Goal: Task Accomplishment & Management: Manage account settings

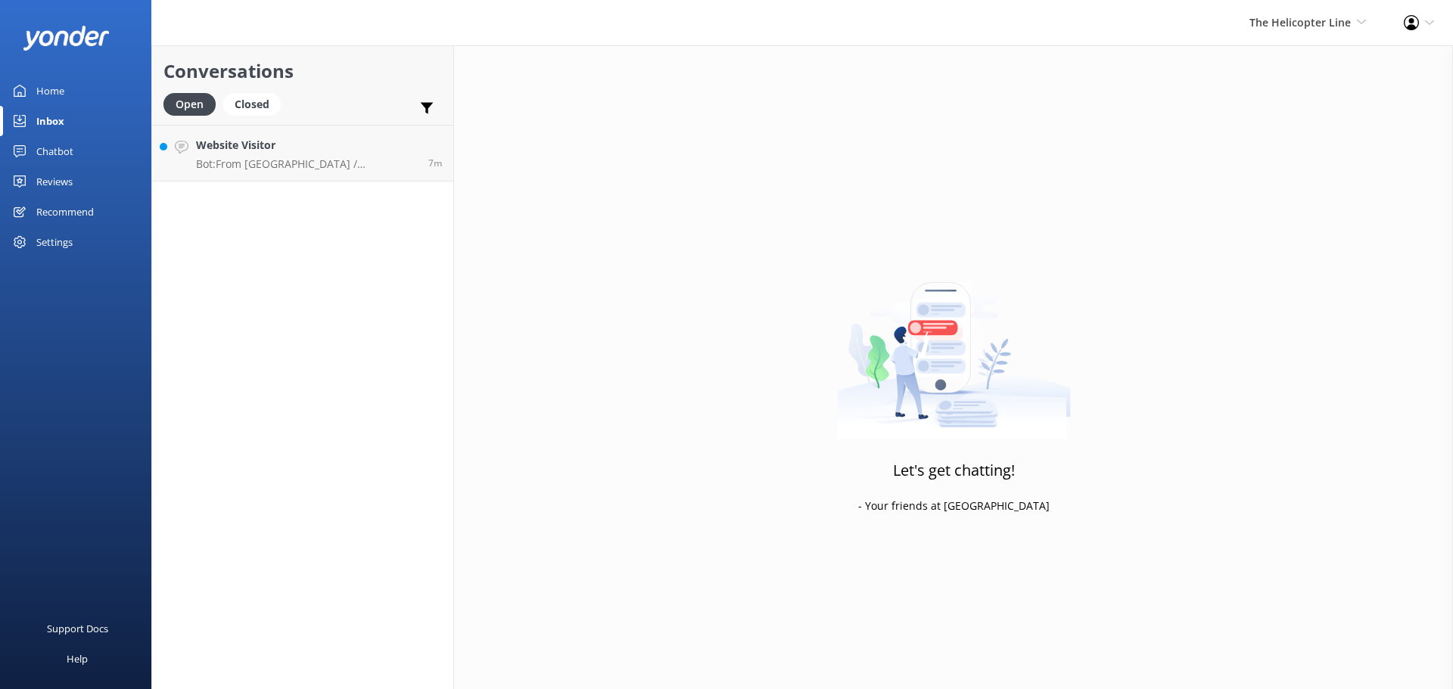
click at [1307, 35] on div "The Helicopter Line Milford Sound Scenic Flights The Helicopter Line Glacier He…" at bounding box center [1307, 22] width 154 height 45
click at [1295, 62] on link "Milford Sound Scenic Flights" at bounding box center [1309, 65] width 151 height 36
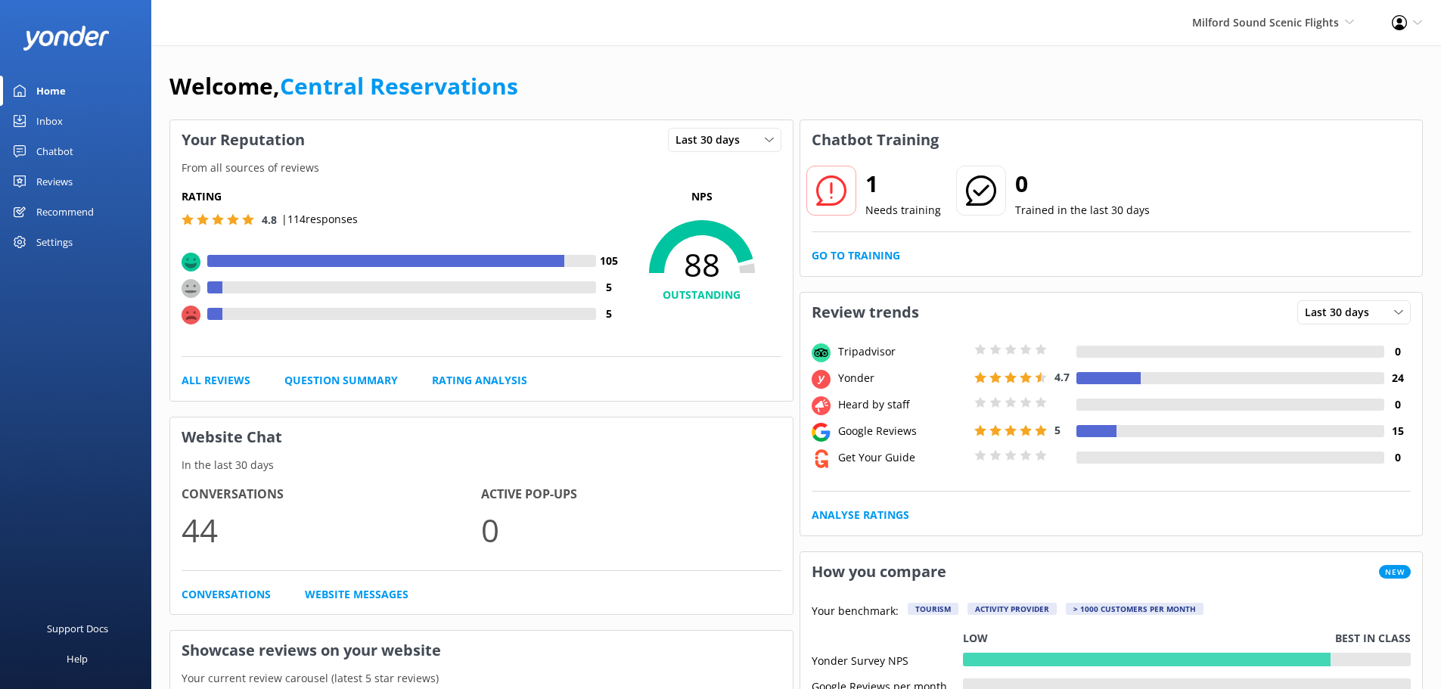
click at [67, 113] on link "Inbox" at bounding box center [75, 121] width 151 height 30
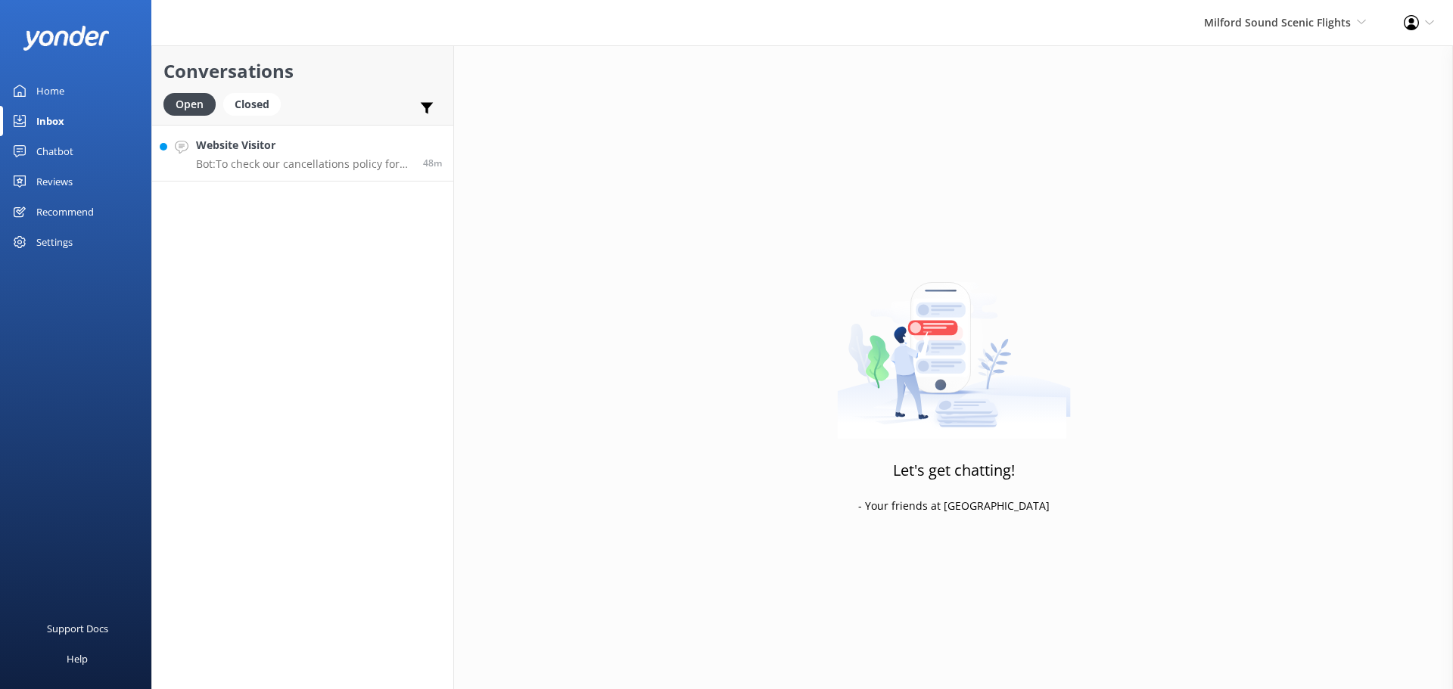
click at [343, 180] on link "Website Visitor Bot: To check our cancellations policy for all our products, pl…" at bounding box center [302, 153] width 301 height 57
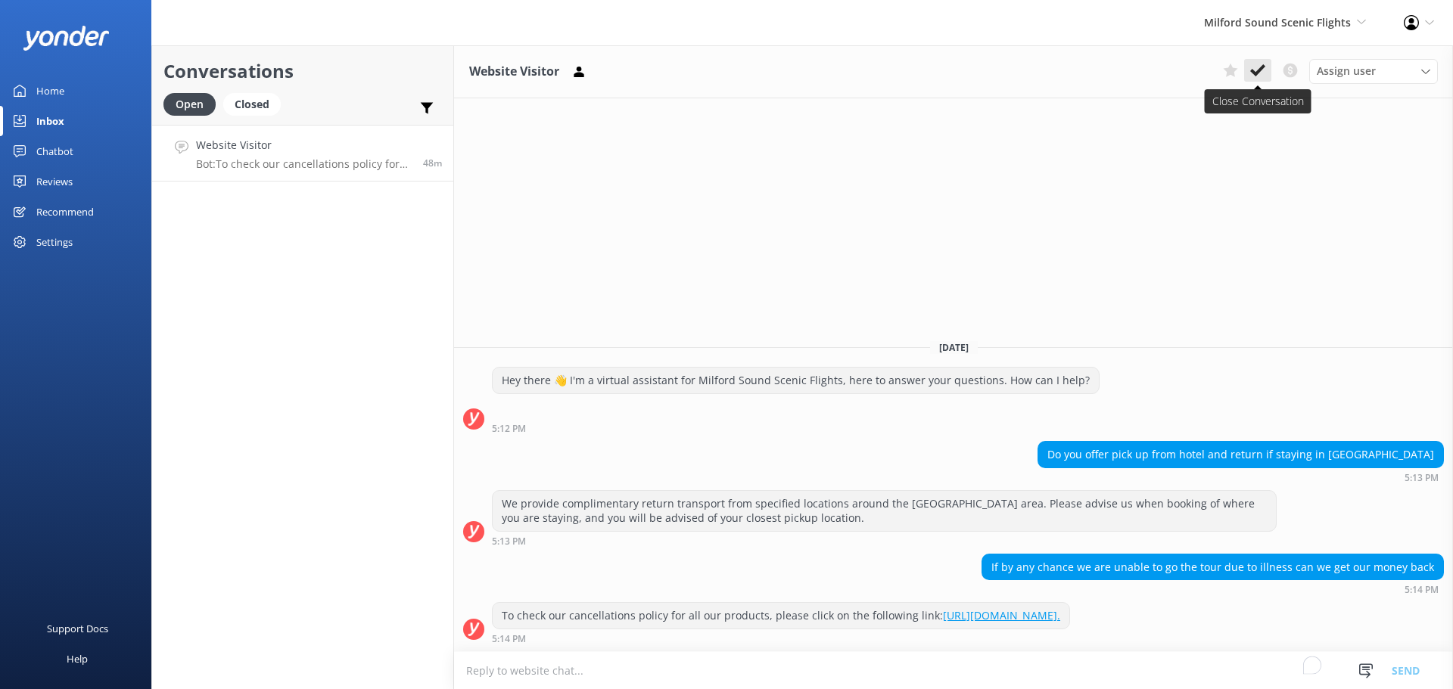
click at [1265, 73] on button at bounding box center [1257, 70] width 27 height 23
click at [1267, 27] on span "Milford Sound Scenic Flights" at bounding box center [1277, 22] width 147 height 14
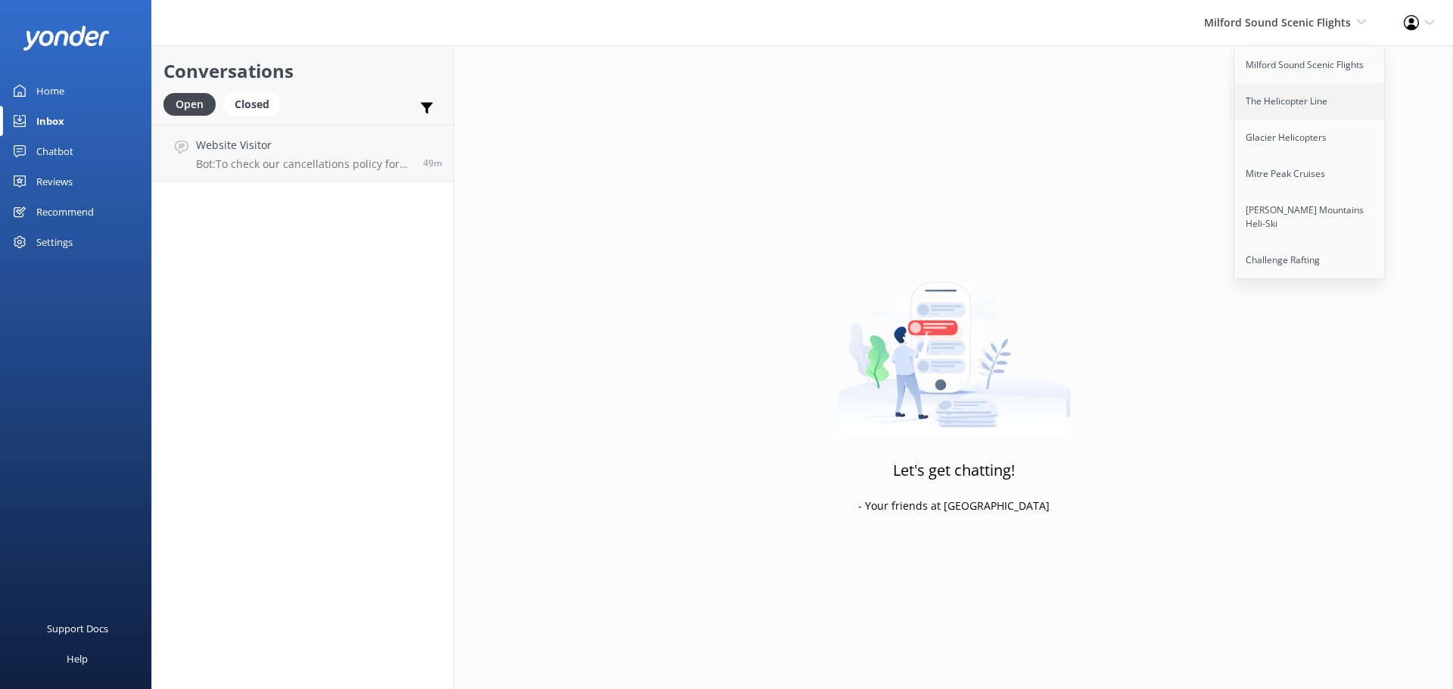
click at [1270, 94] on link "The Helicopter Line" at bounding box center [1309, 101] width 151 height 36
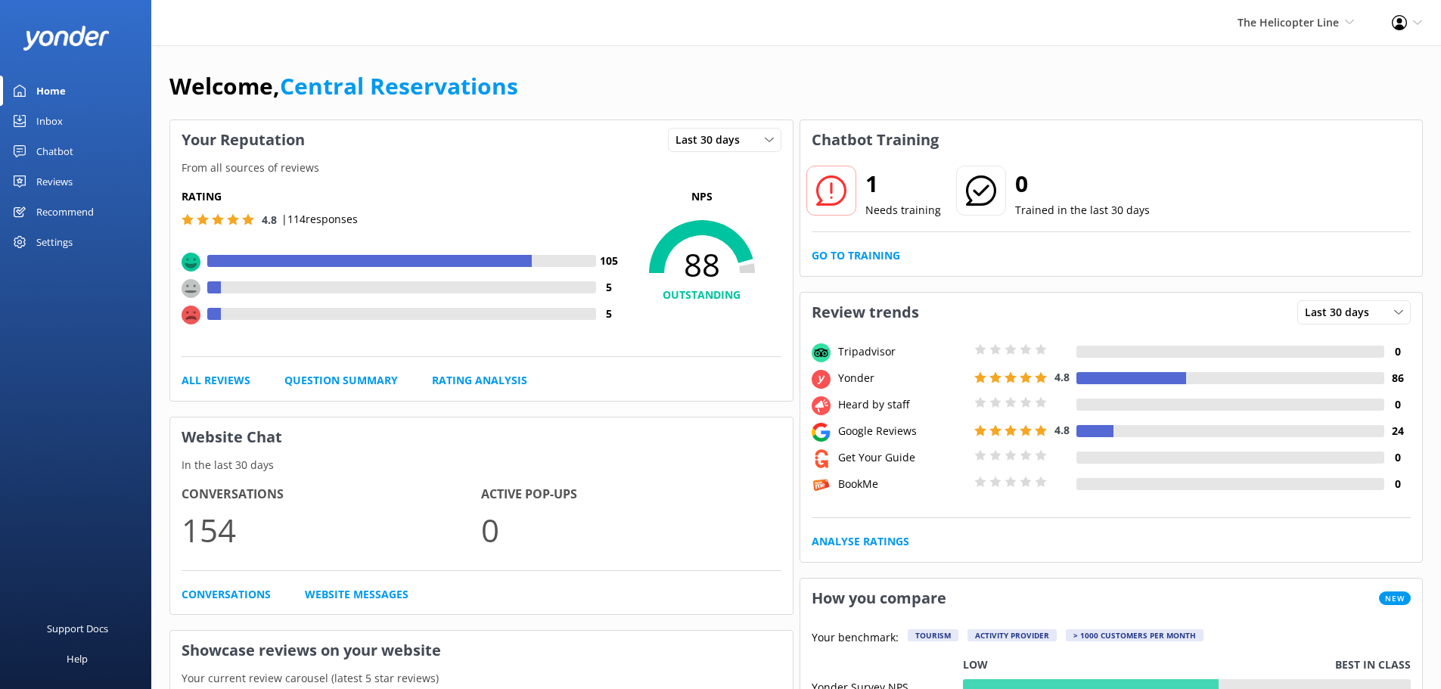
click at [48, 123] on div "Inbox" at bounding box center [49, 121] width 26 height 30
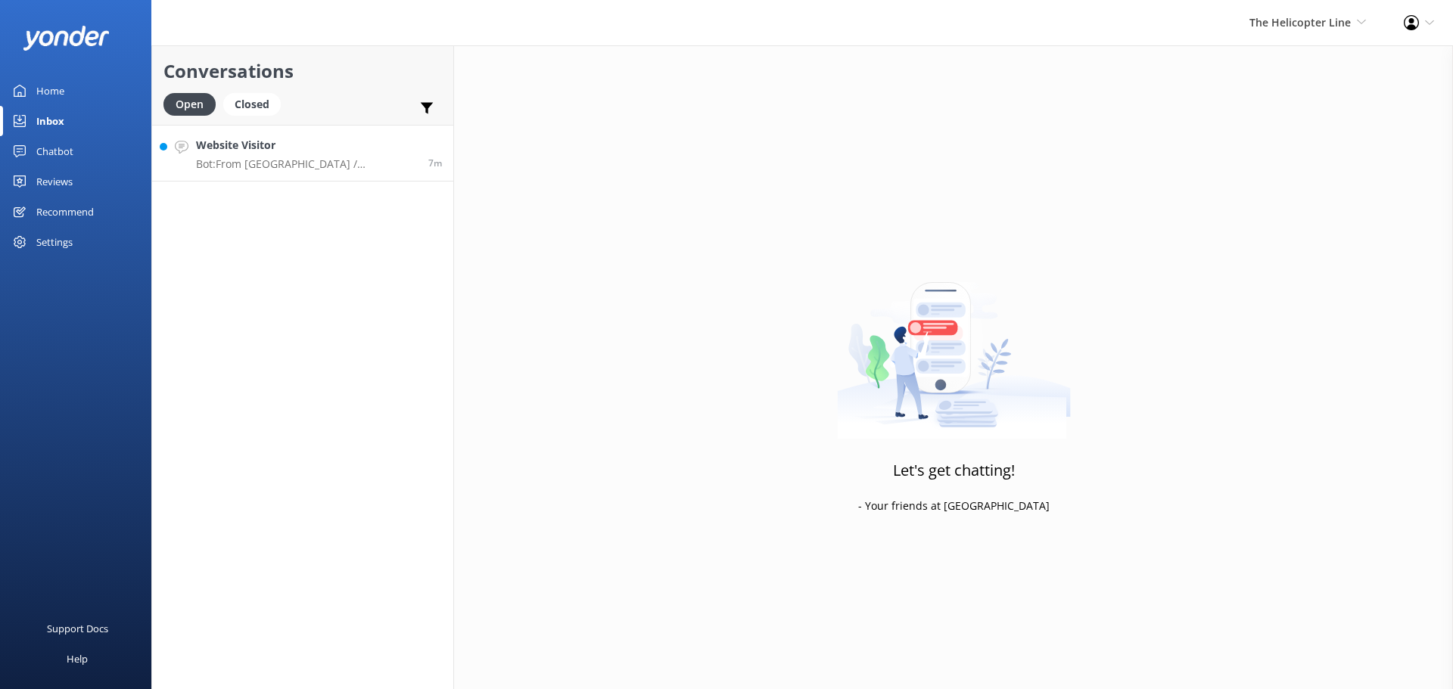
click at [253, 148] on h4 "Website Visitor" at bounding box center [306, 145] width 221 height 17
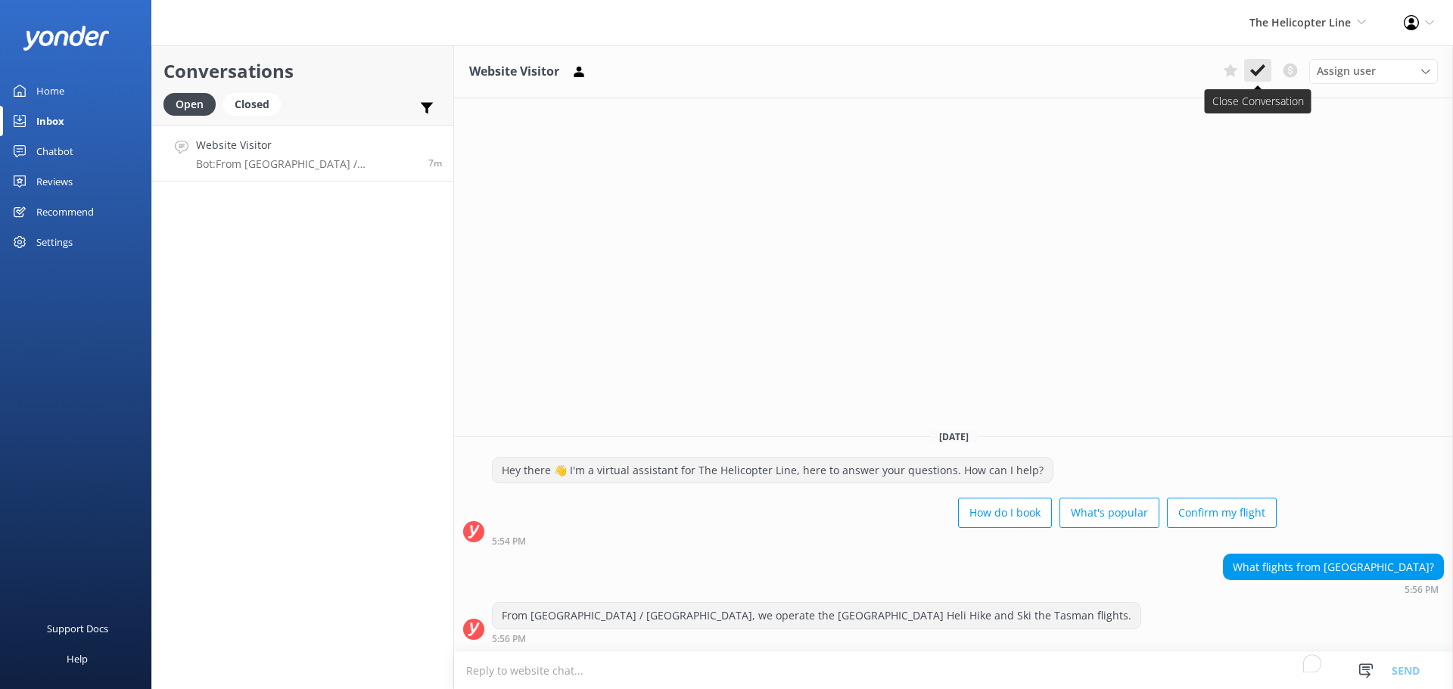
click at [1251, 67] on icon at bounding box center [1257, 70] width 15 height 15
click at [1288, 36] on div "The Helicopter Line Milford Sound Scenic Flights The Helicopter Line Glacier He…" at bounding box center [1307, 22] width 154 height 45
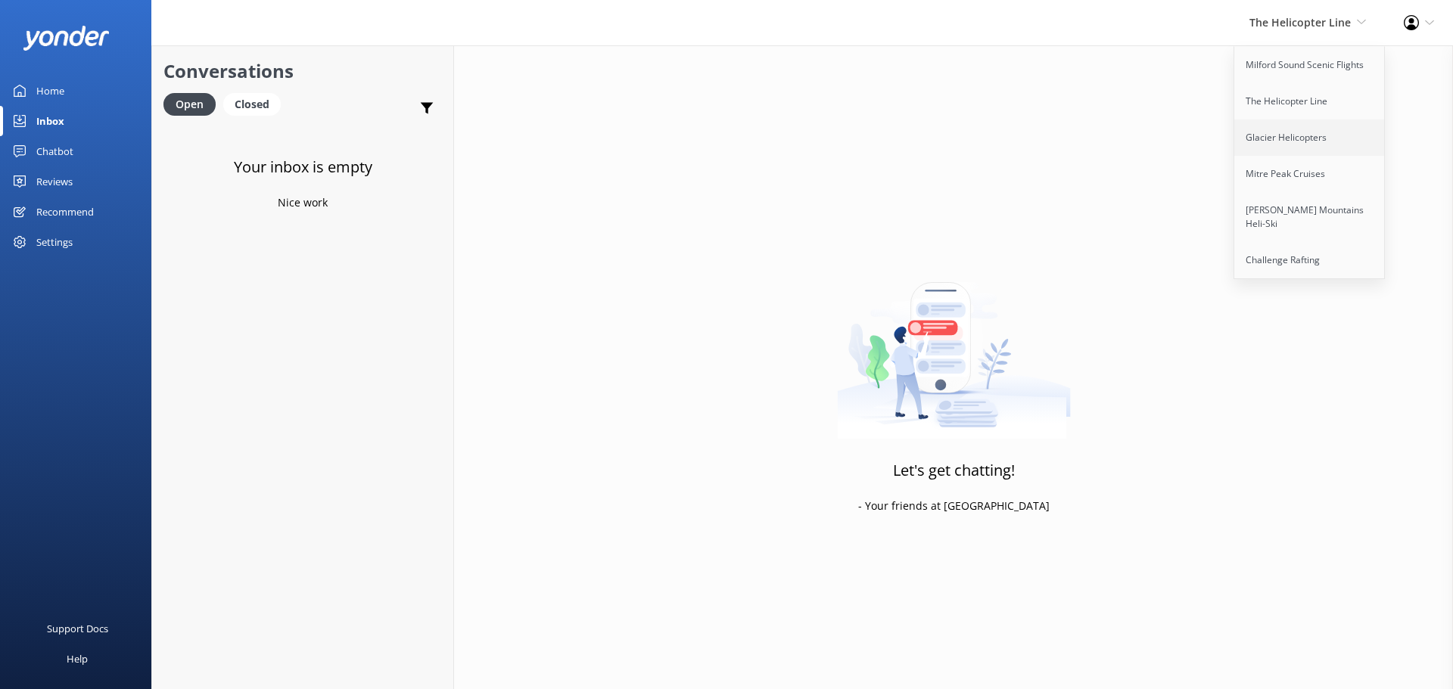
click at [1300, 142] on link "Glacier Helicopters" at bounding box center [1309, 138] width 151 height 36
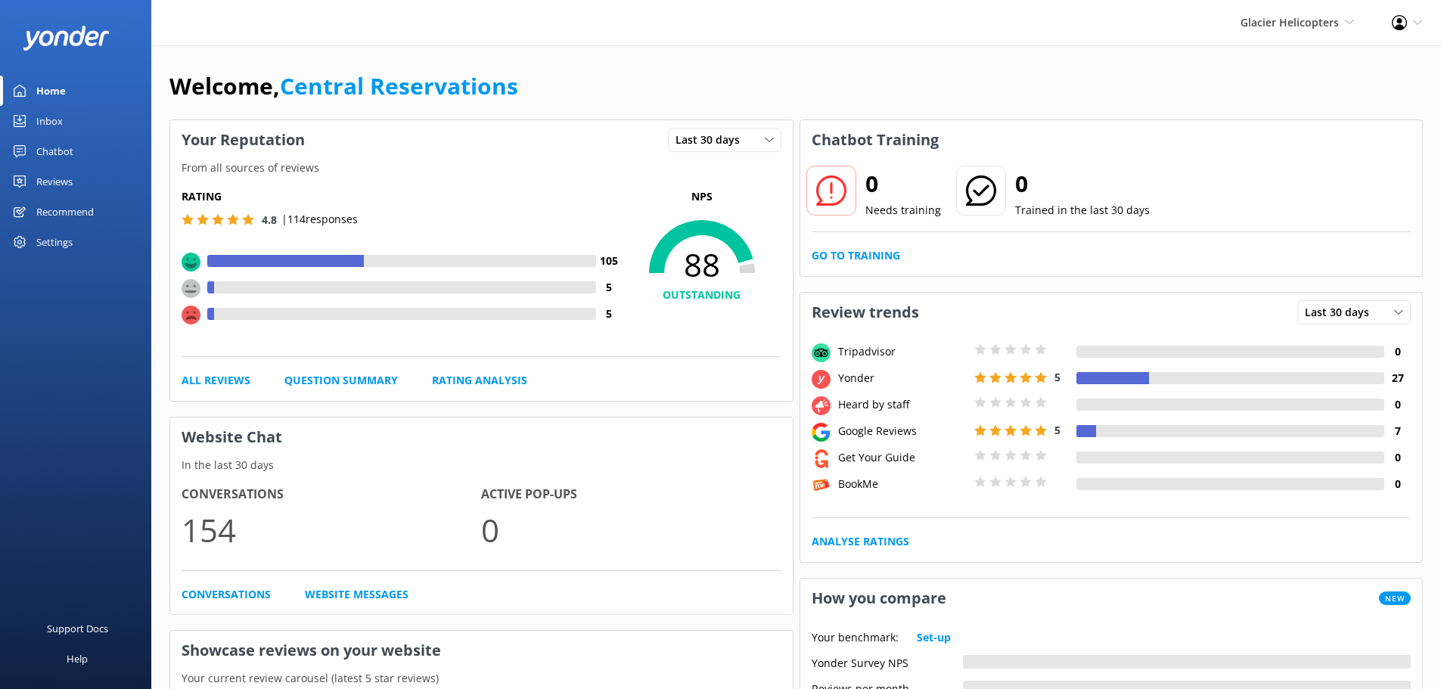
click at [57, 112] on div "Inbox" at bounding box center [49, 121] width 26 height 30
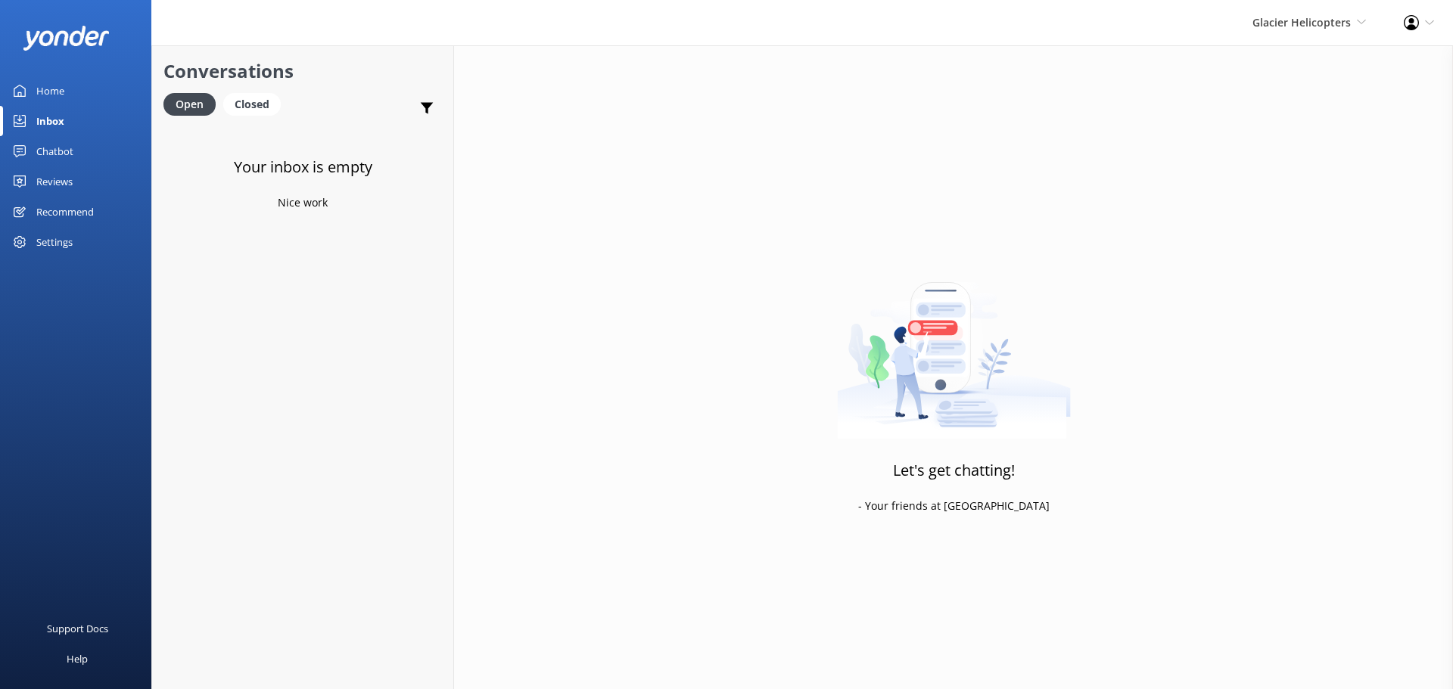
click at [1325, 40] on div "Glacier Helicopters Milford Sound Scenic Flights The Helicopter Line Glacier He…" at bounding box center [1308, 22] width 151 height 45
click at [1326, 175] on link "Mitre Peak Cruises" at bounding box center [1309, 174] width 151 height 36
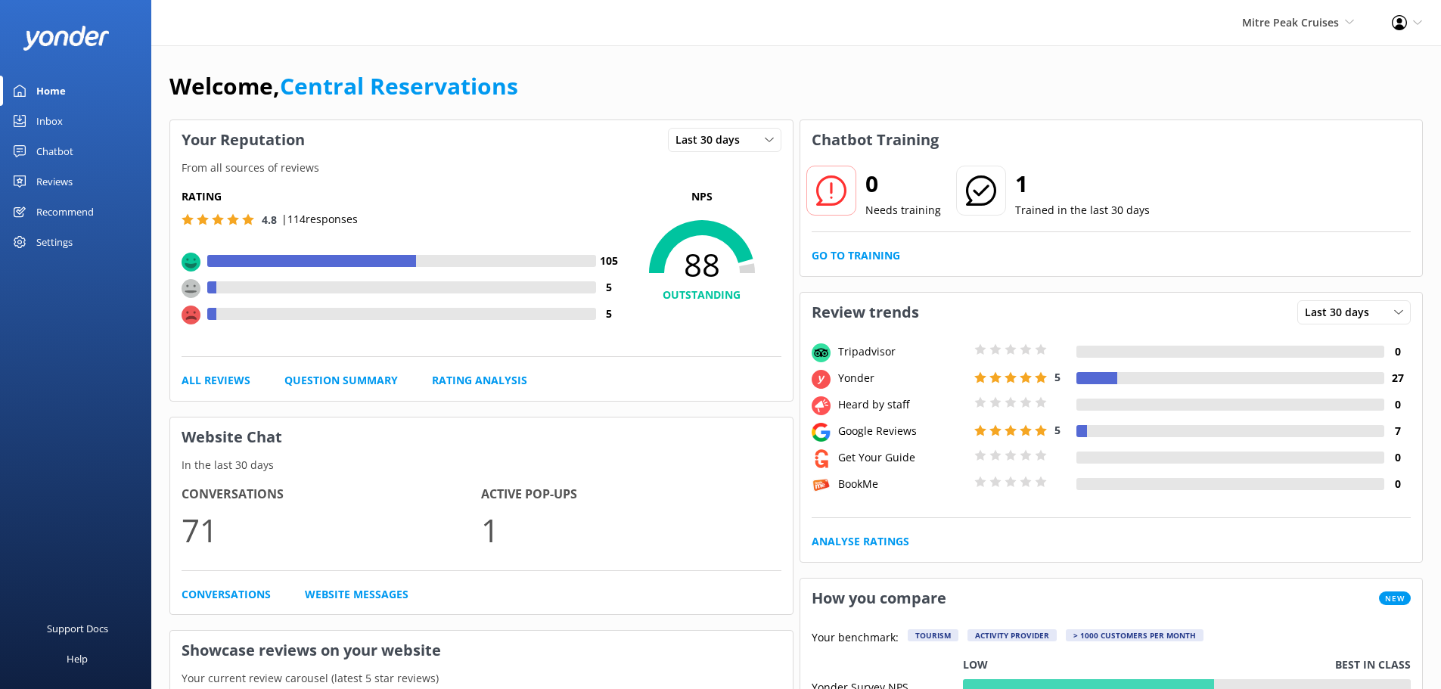
click at [55, 117] on div "Inbox" at bounding box center [49, 121] width 26 height 30
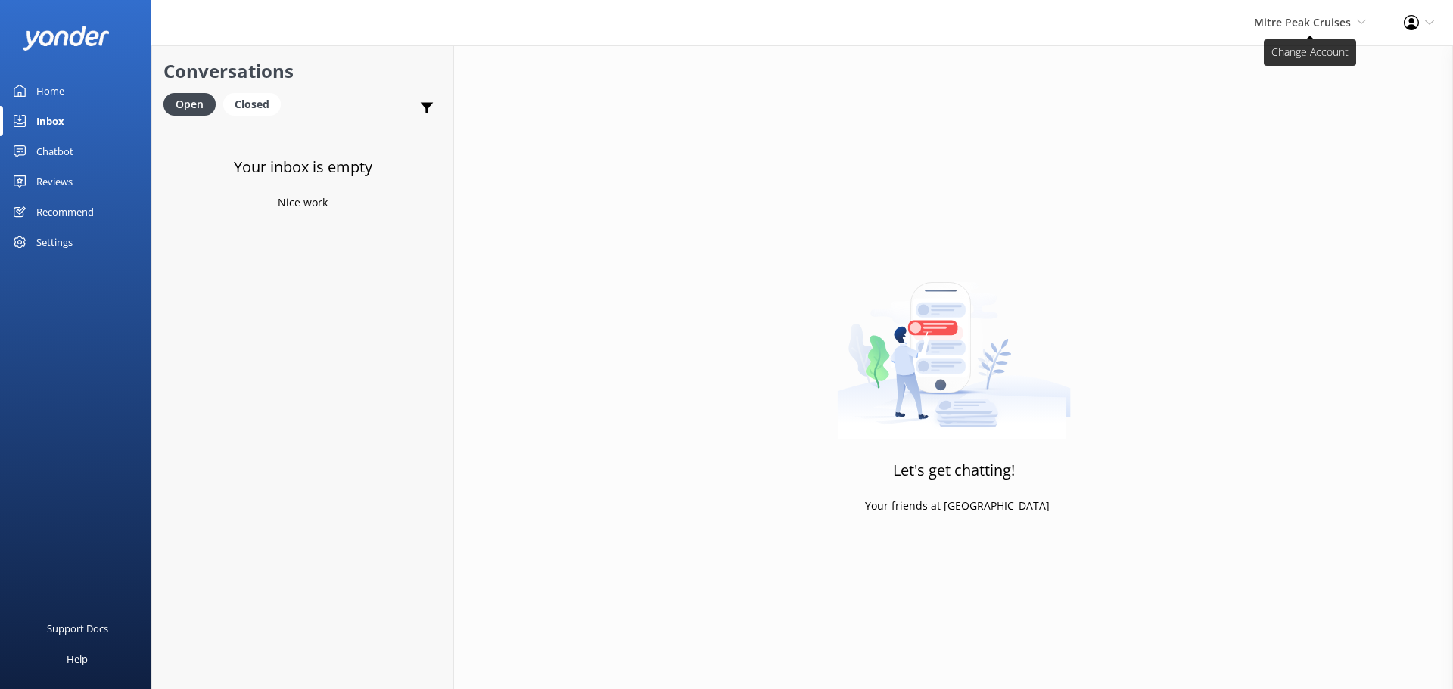
click at [1277, 15] on span "Mitre Peak Cruises" at bounding box center [1302, 22] width 97 height 14
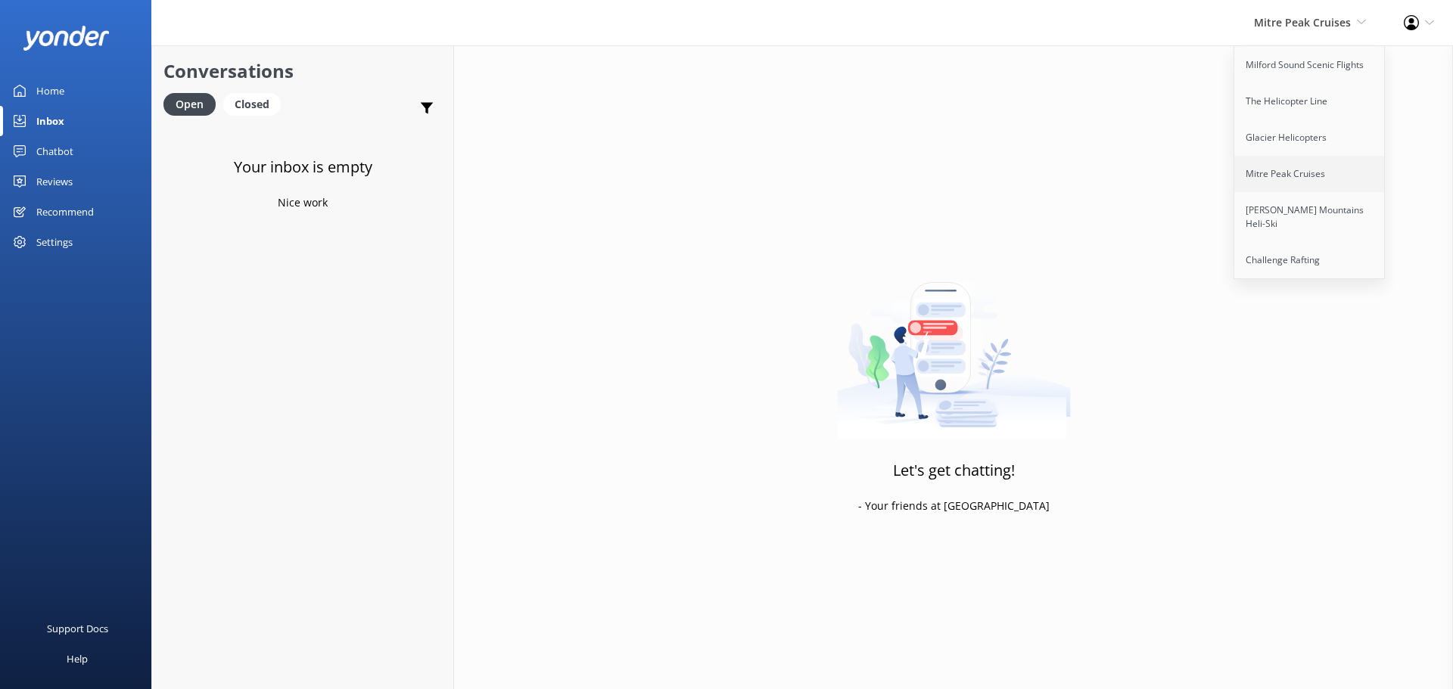
click at [1313, 175] on link "Mitre Peak Cruises" at bounding box center [1309, 174] width 151 height 36
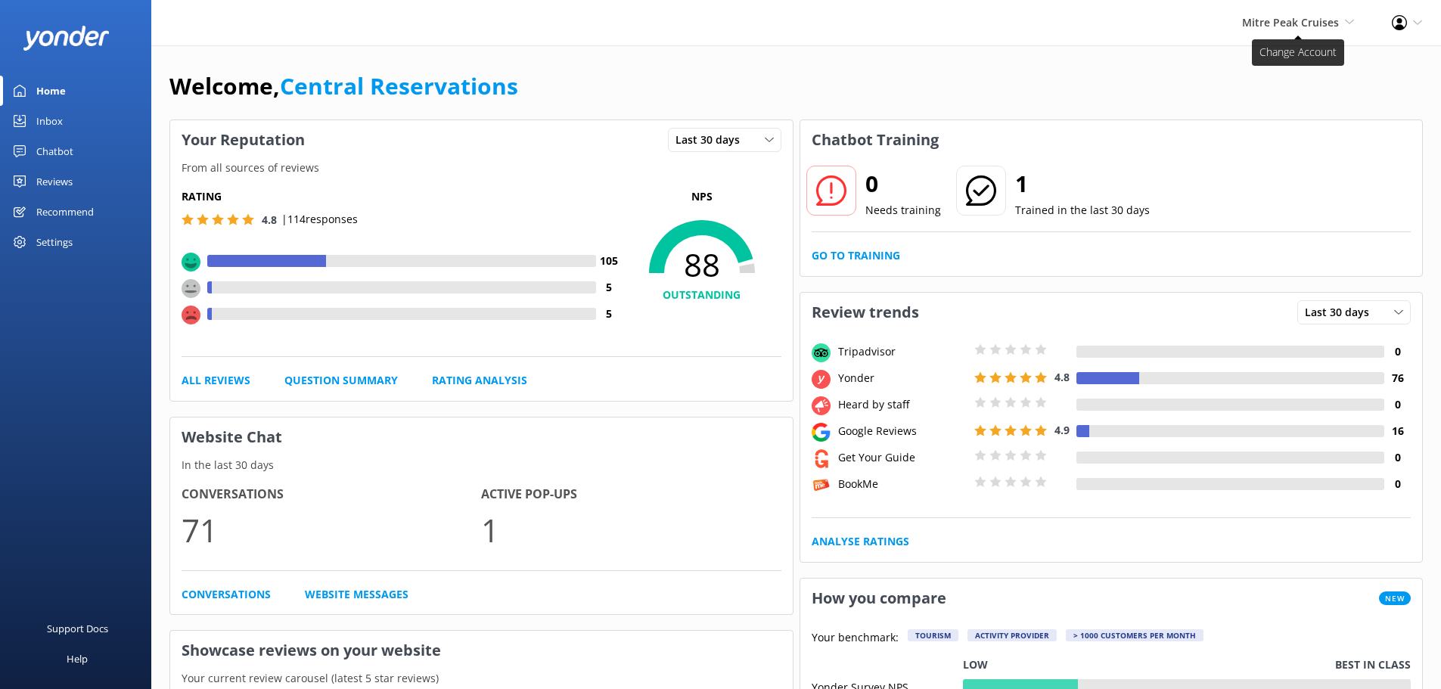
click at [1339, 15] on span "Mitre Peak Cruises" at bounding box center [1290, 22] width 97 height 14
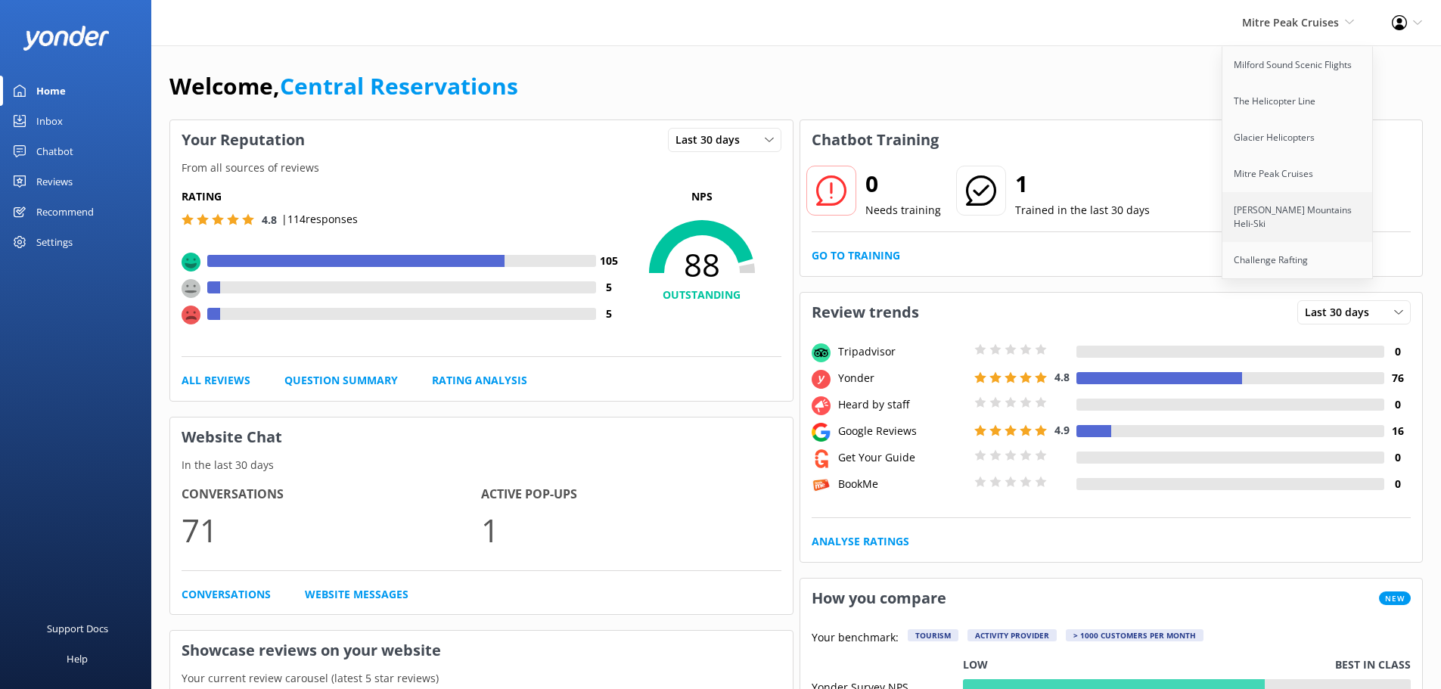
click at [1338, 212] on link "[PERSON_NAME] Mountains Heli-Ski" at bounding box center [1298, 217] width 151 height 50
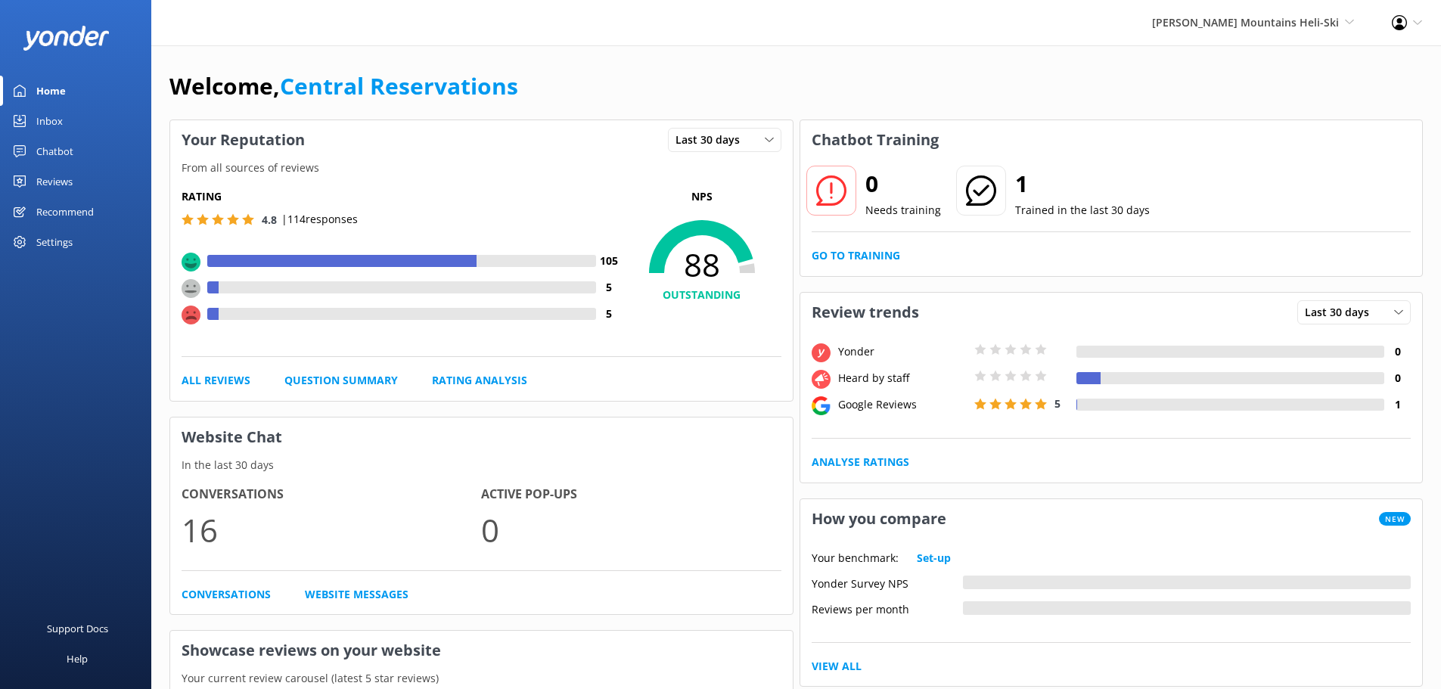
click at [56, 122] on div "Inbox" at bounding box center [49, 121] width 26 height 30
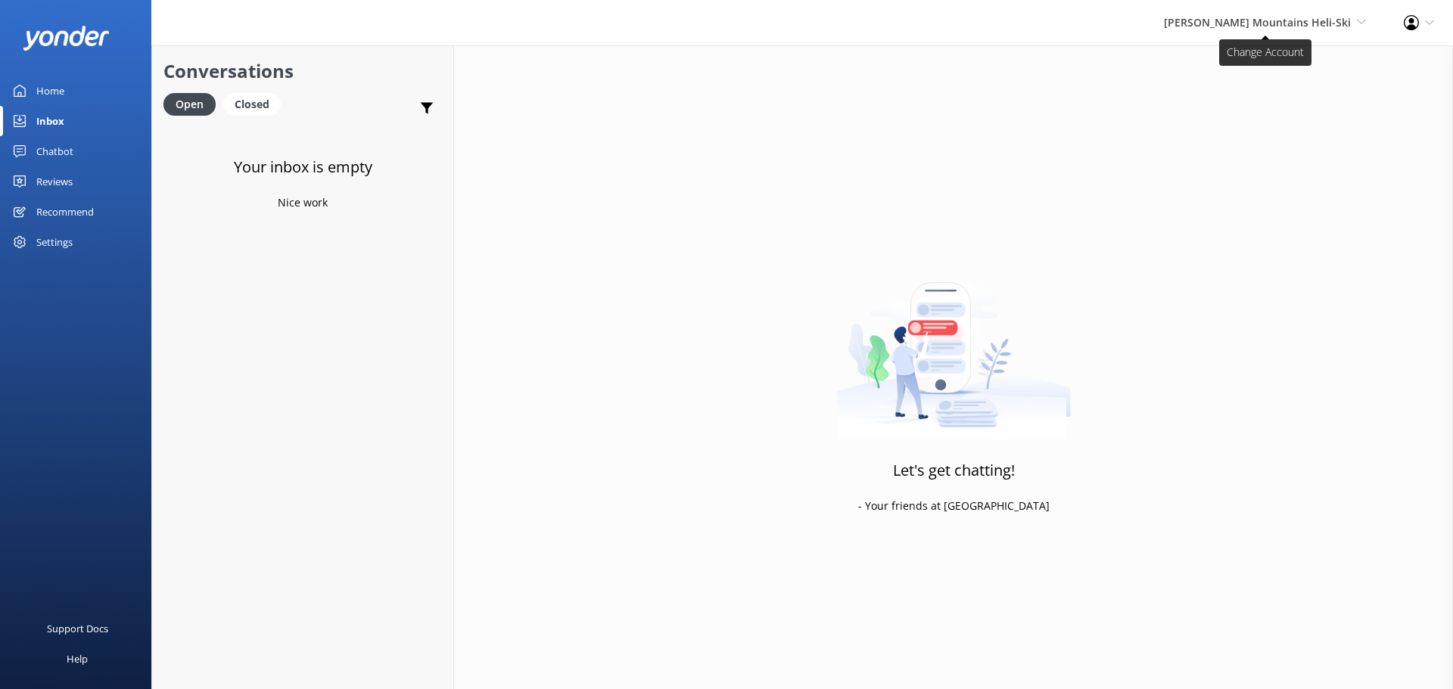
click at [1296, 18] on span "[PERSON_NAME] Mountains Heli-Ski" at bounding box center [1257, 22] width 187 height 14
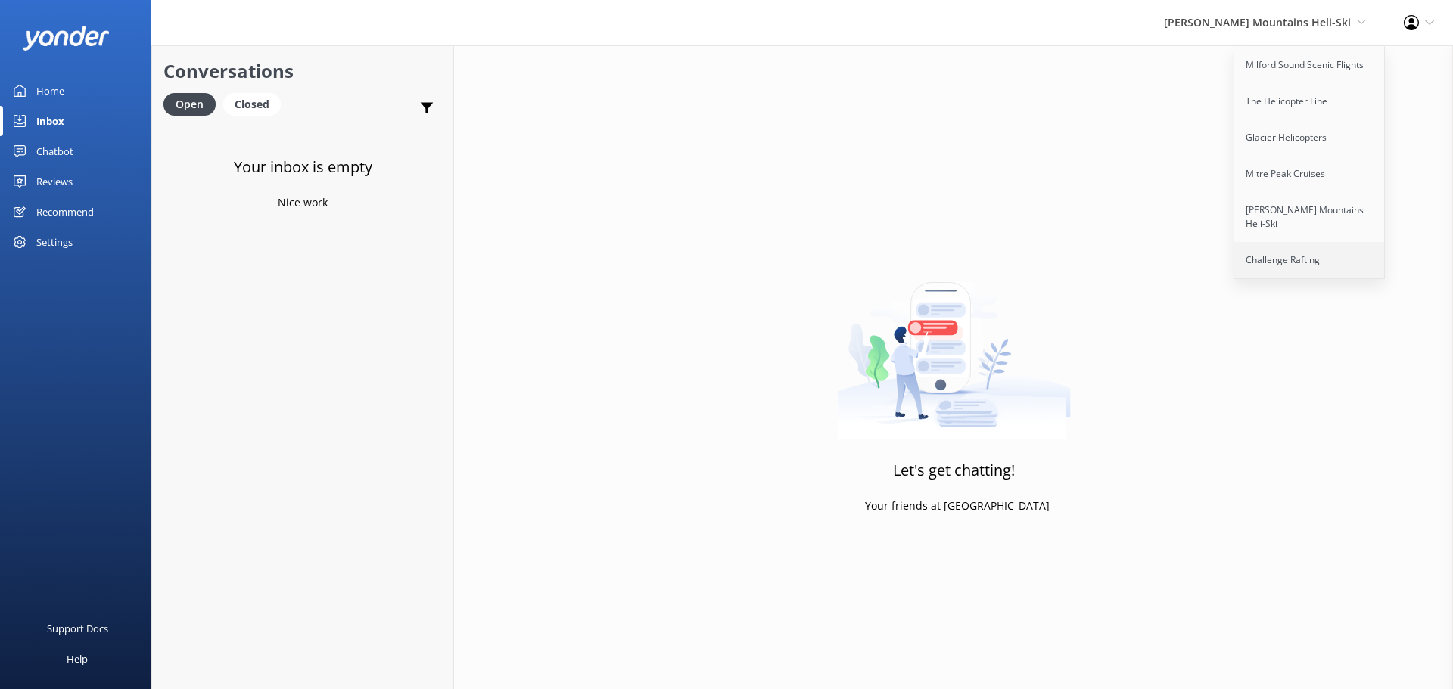
click at [1318, 250] on link "Challenge Rafting" at bounding box center [1309, 260] width 151 height 36
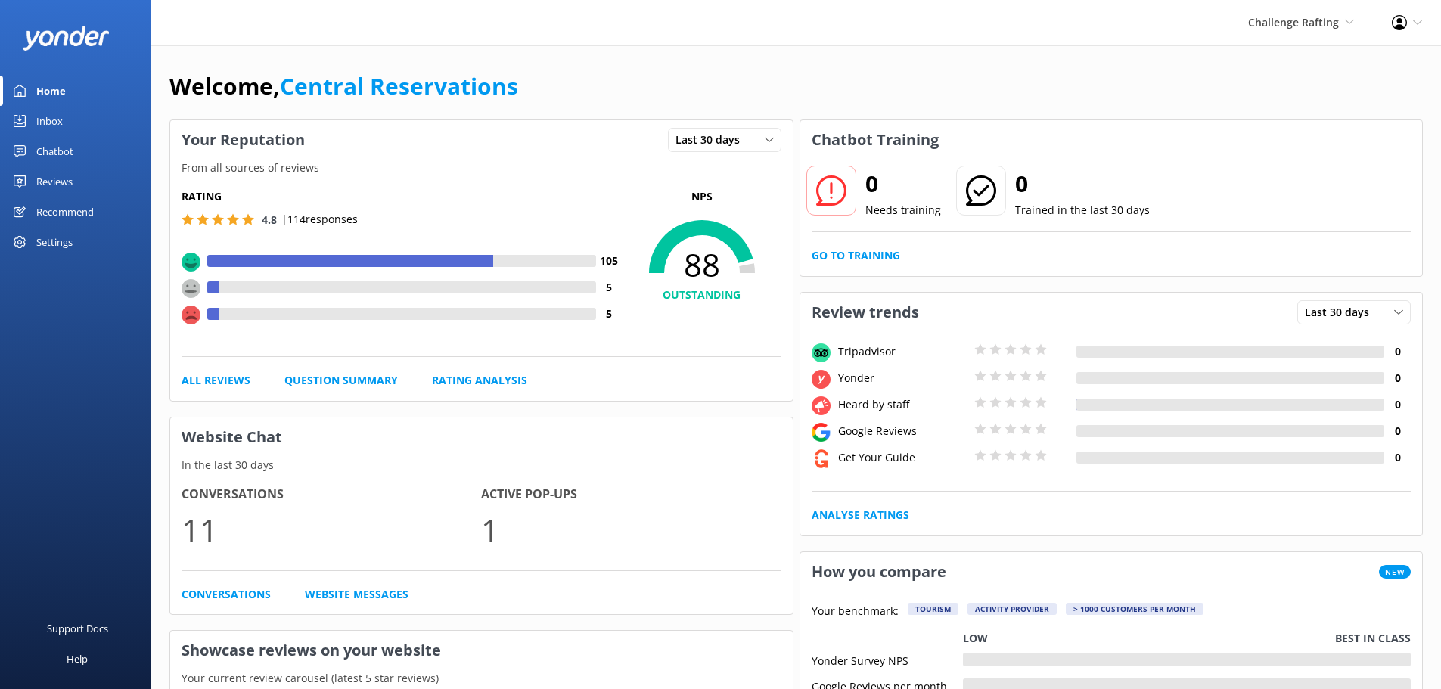
click at [55, 114] on div "Inbox" at bounding box center [49, 121] width 26 height 30
